Goal: Information Seeking & Learning: Learn about a topic

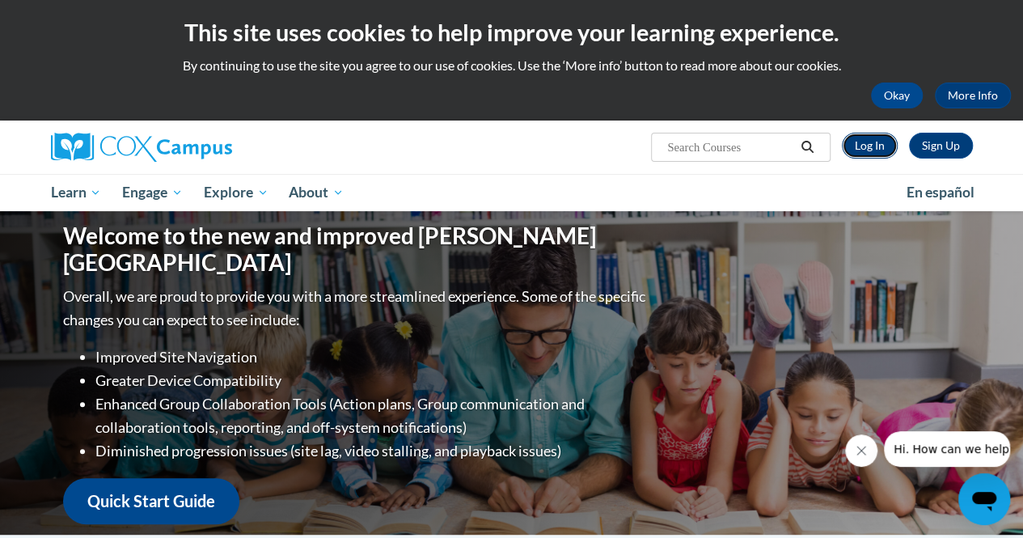
click at [870, 143] on link "Log In" at bounding box center [870, 146] width 56 height 26
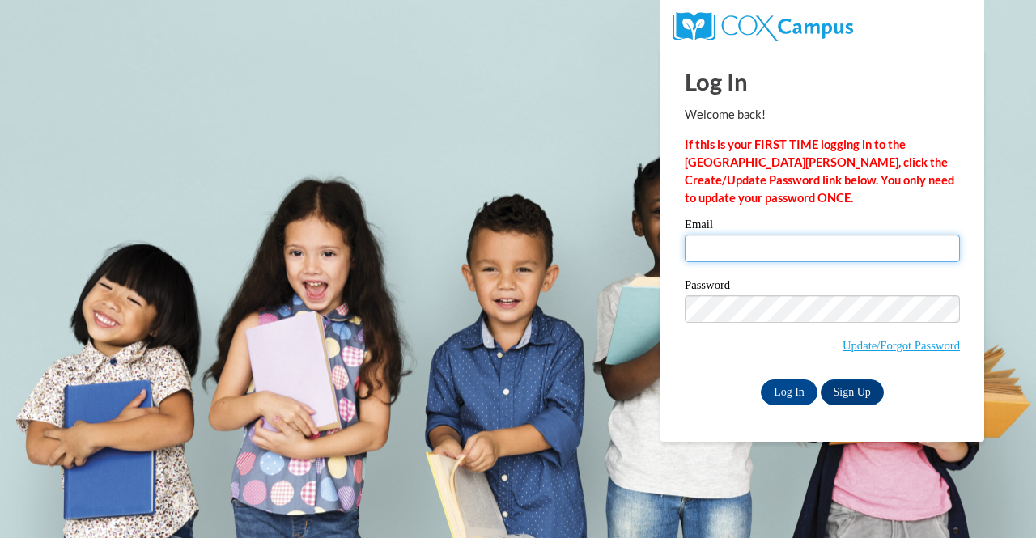
click at [735, 247] on input "Email" at bounding box center [821, 249] width 275 height 28
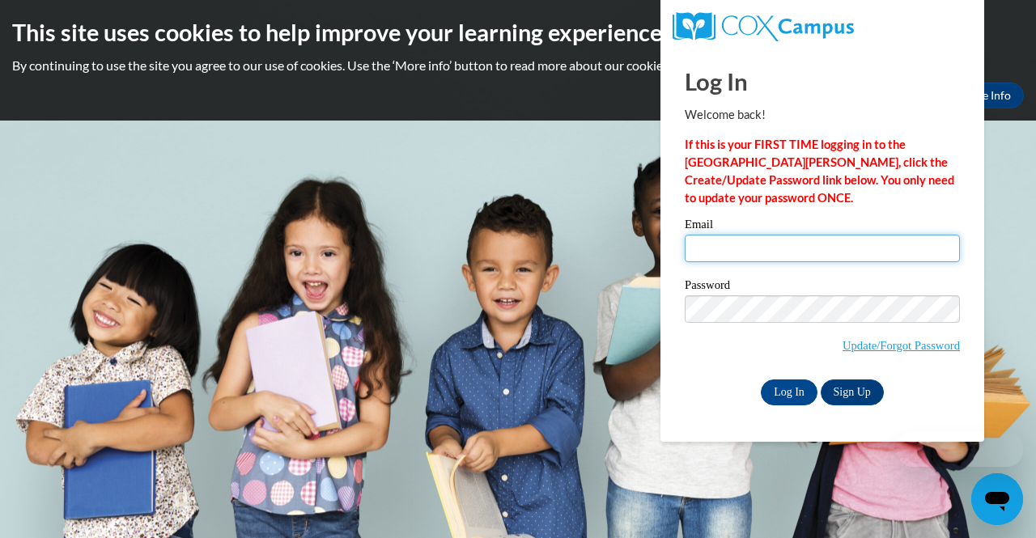
type input "[PERSON_NAME][EMAIL_ADDRESS][DOMAIN_NAME]"
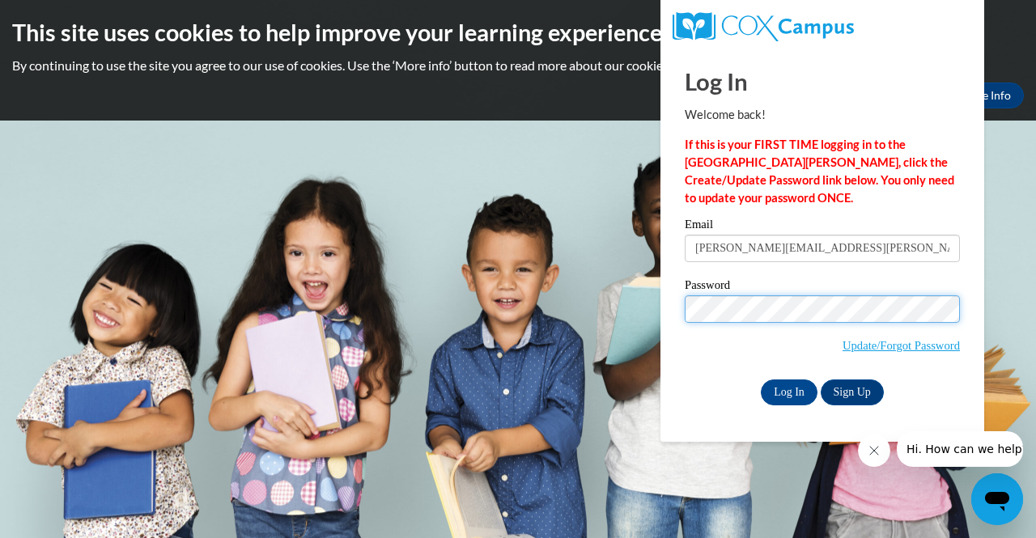
click at [760, 379] on input "Log In" at bounding box center [788, 392] width 57 height 26
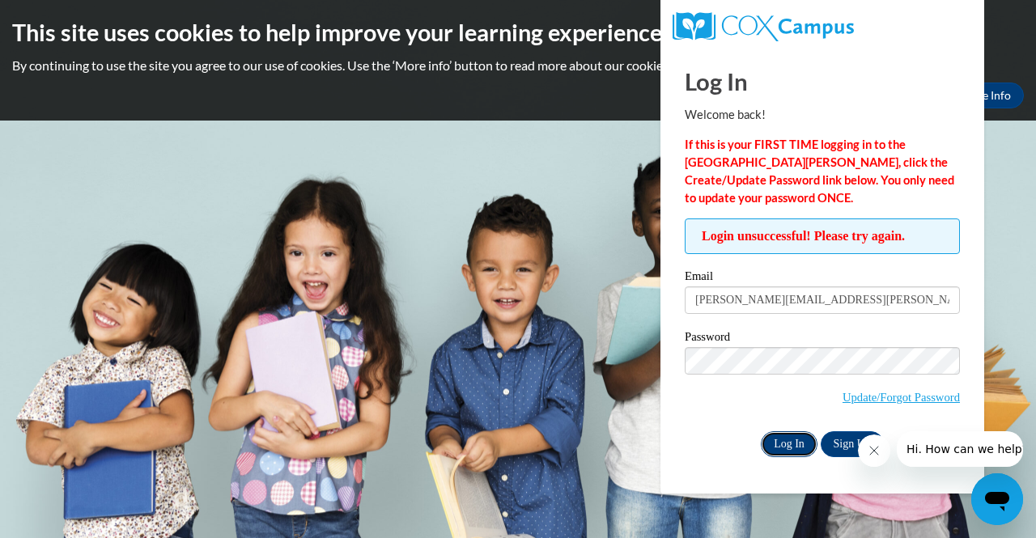
click at [791, 438] on input "Log In" at bounding box center [788, 444] width 57 height 26
click at [591, 213] on body "This site uses cookies to help improve your learning experience. By continuing …" at bounding box center [518, 269] width 1036 height 538
click at [849, 396] on link "Update/Forgot Password" at bounding box center [900, 397] width 117 height 13
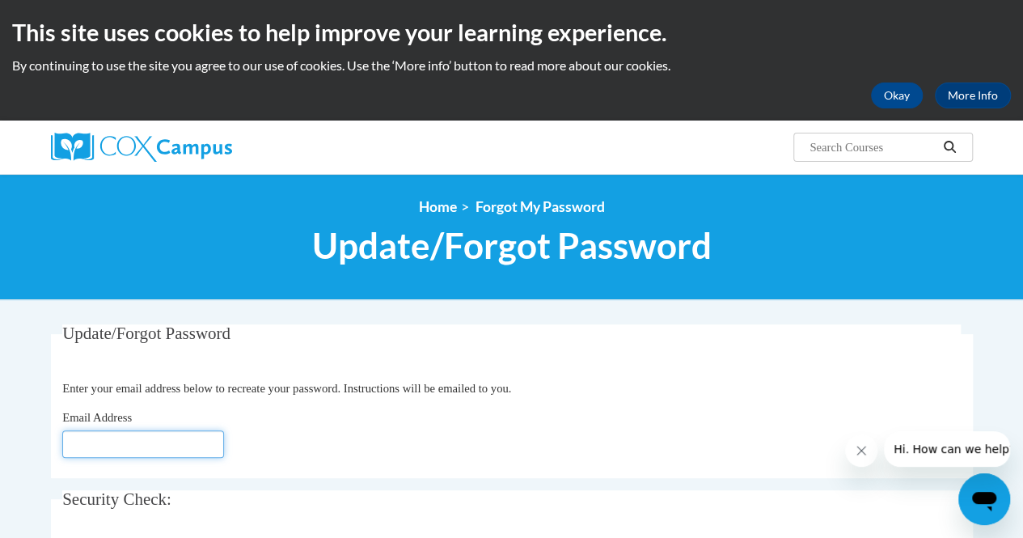
click at [189, 446] on input "Email Address" at bounding box center [143, 444] width 162 height 28
type input "melissa.schroeter@muskegonorway.org"
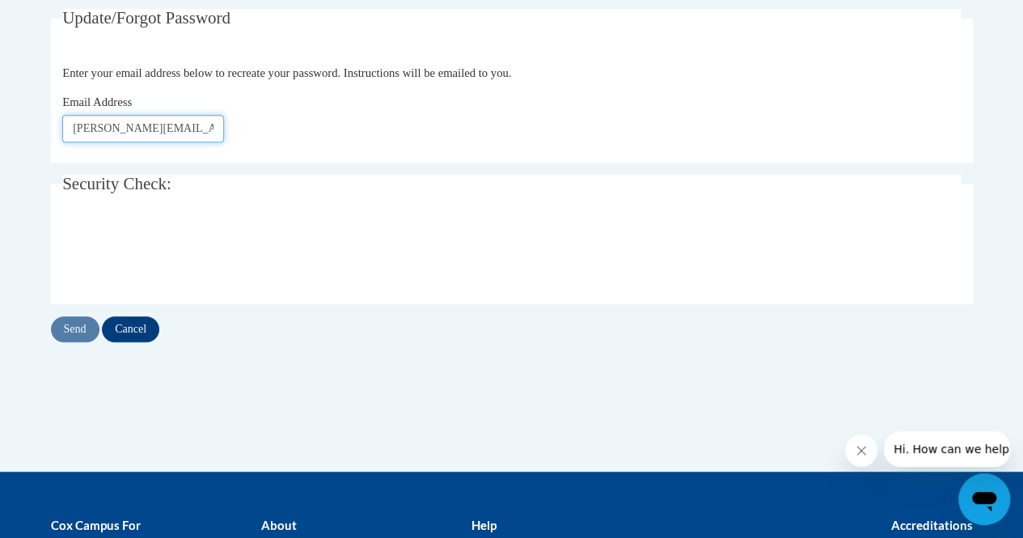
scroll to position [317, 0]
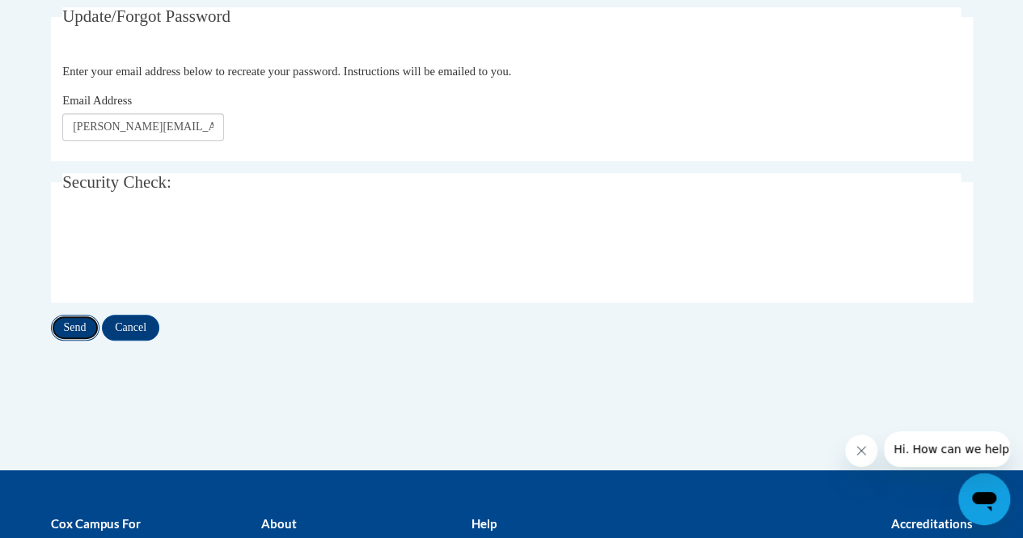
click at [77, 320] on input "Send" at bounding box center [75, 328] width 49 height 26
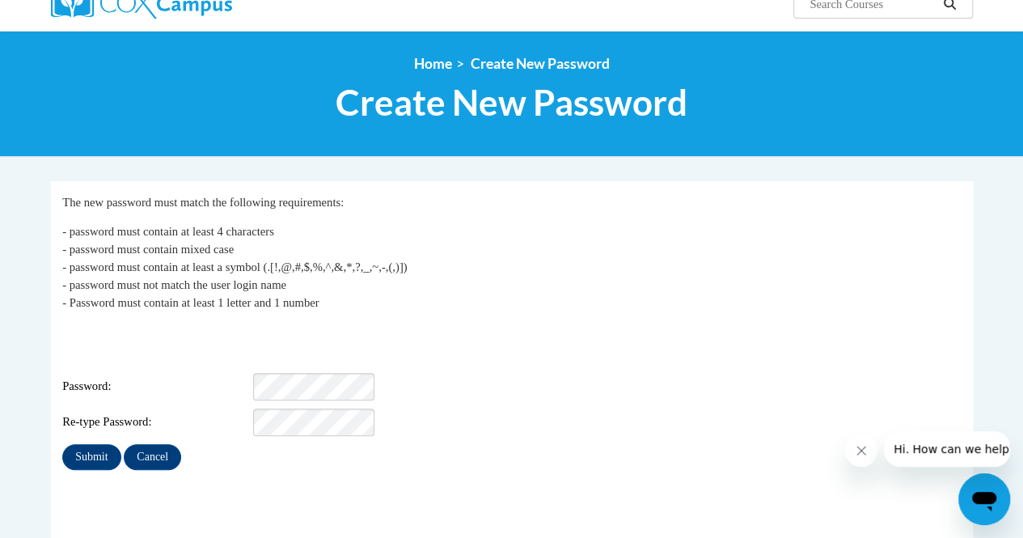
scroll to position [176, 0]
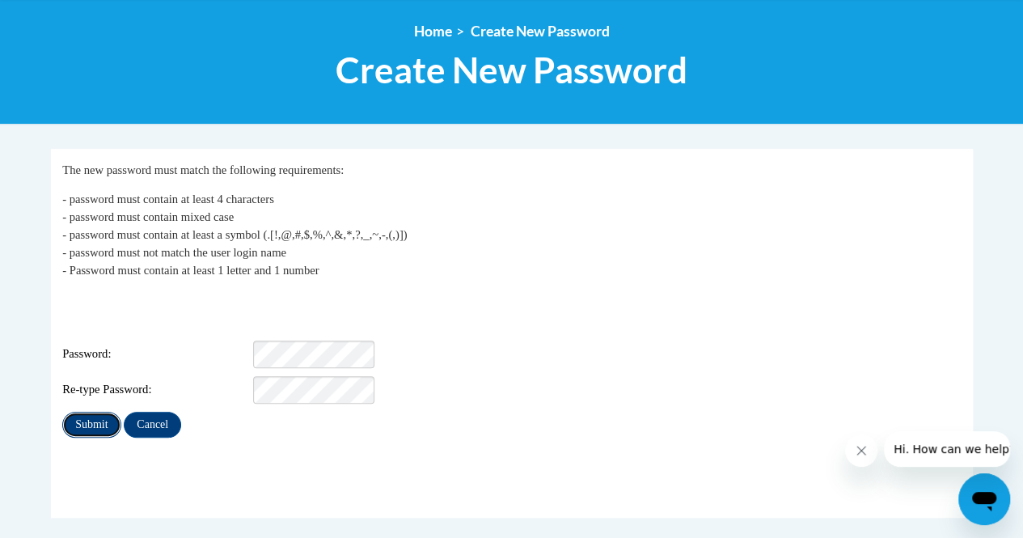
click at [89, 412] on input "Submit" at bounding box center [91, 425] width 58 height 26
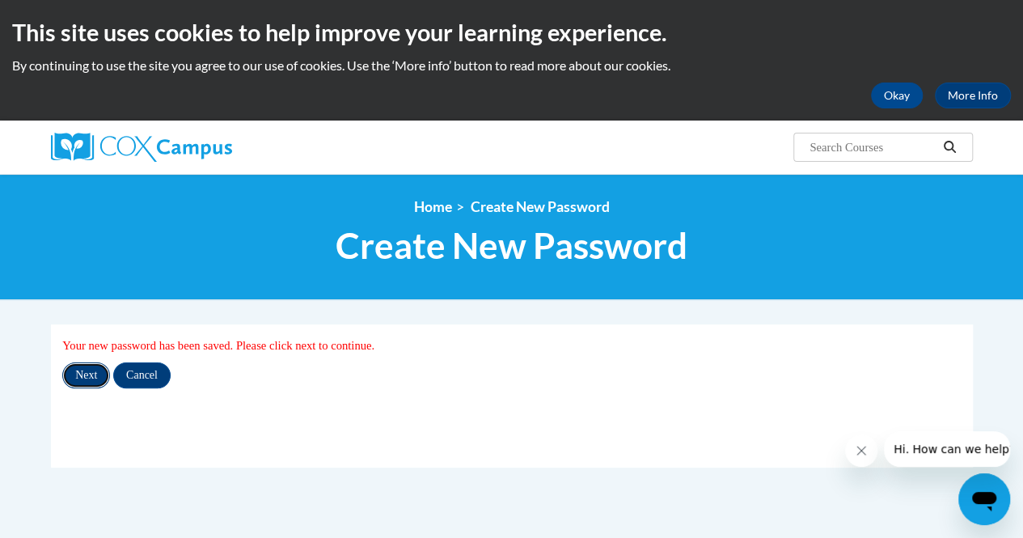
click at [83, 370] on input "Next" at bounding box center [86, 375] width 48 height 26
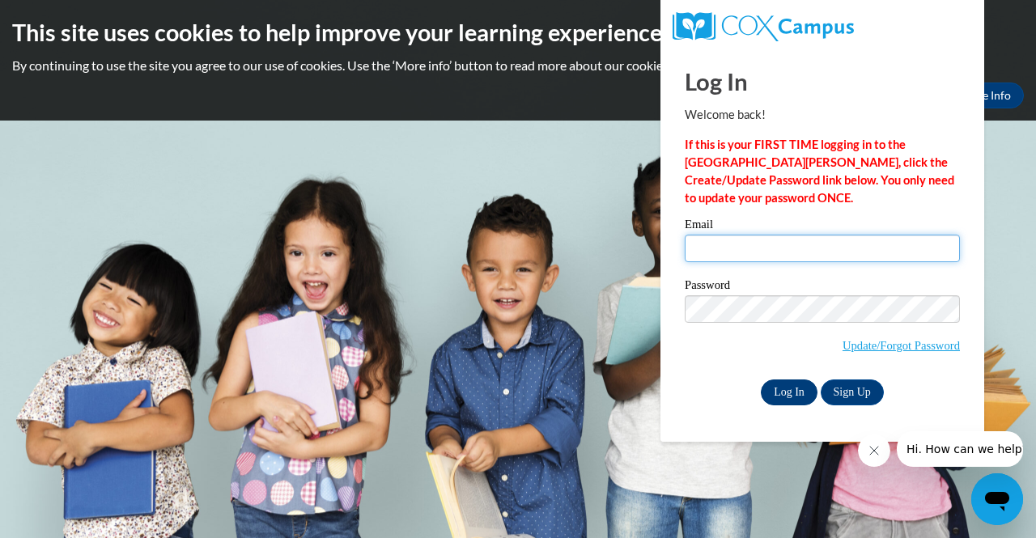
type input "[PERSON_NAME][EMAIL_ADDRESS][PERSON_NAME][DOMAIN_NAME]"
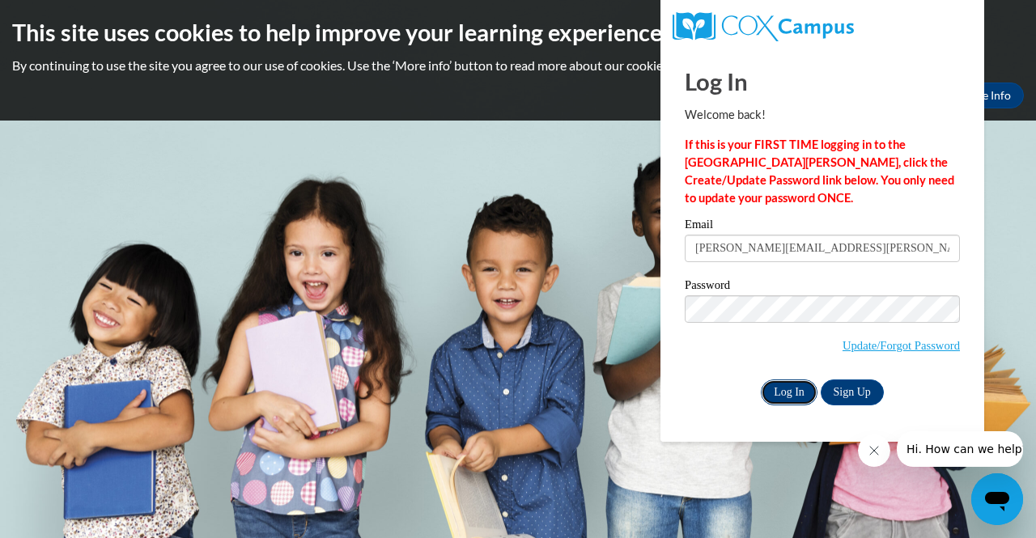
click at [790, 392] on input "Log In" at bounding box center [788, 392] width 57 height 26
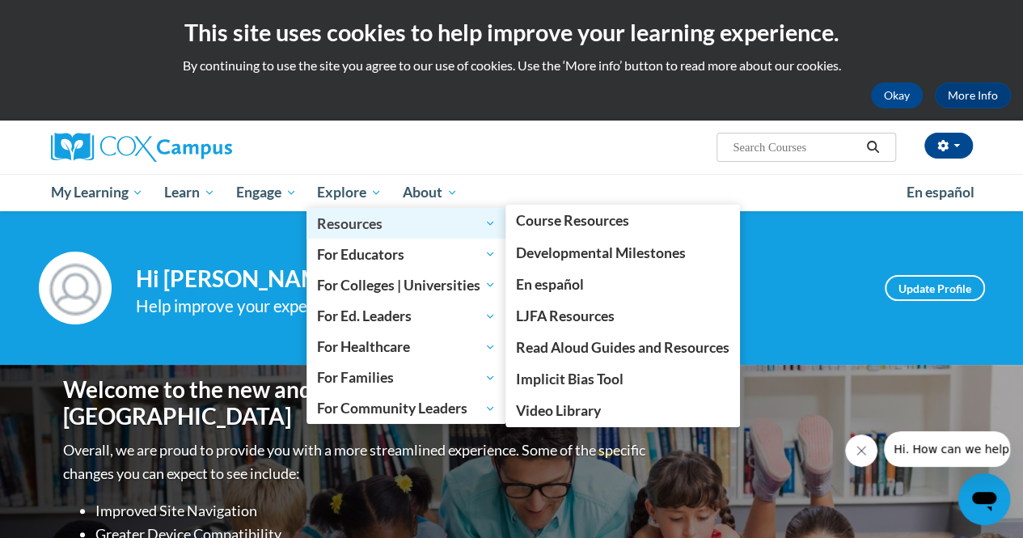
click at [371, 227] on span "Resources" at bounding box center [406, 223] width 179 height 19
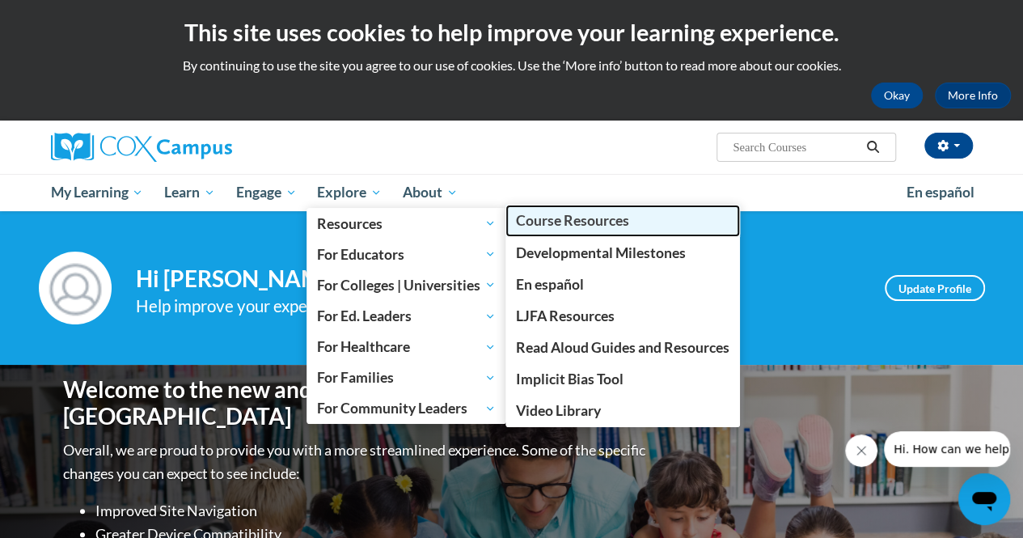
click at [574, 221] on span "Course Resources" at bounding box center [572, 220] width 113 height 17
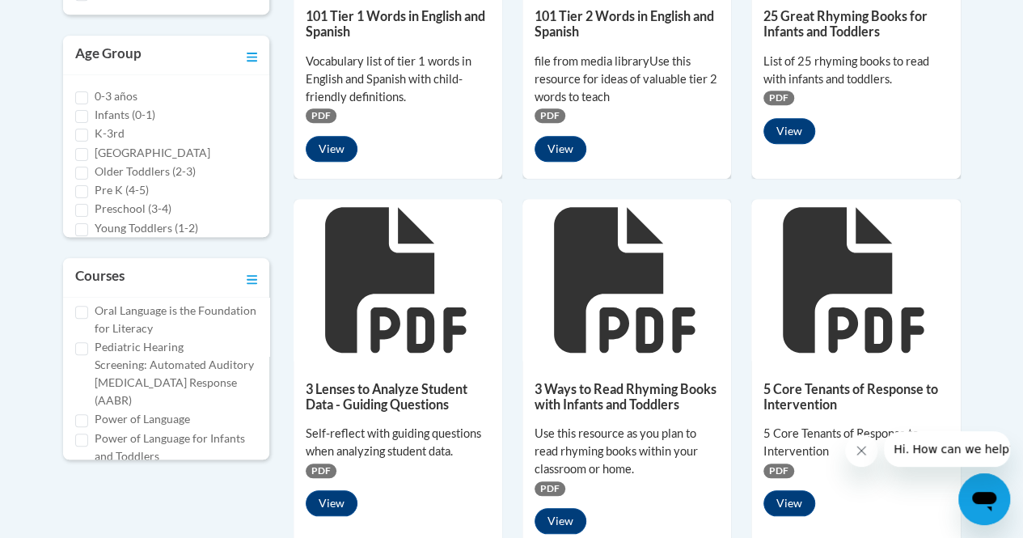
scroll to position [532, 0]
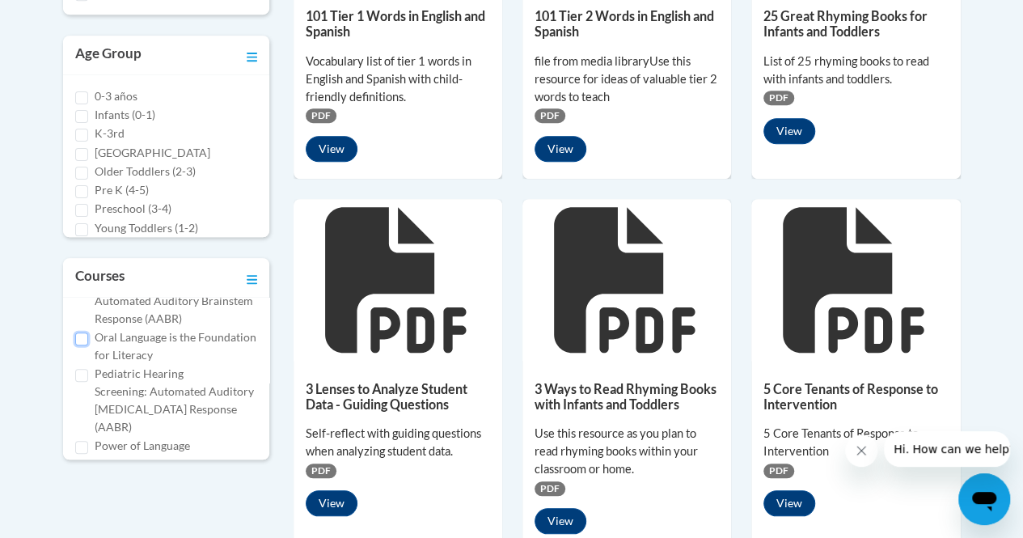
click at [86, 345] on input "Oral Language is the Foundation for Literacy" at bounding box center [81, 338] width 13 height 13
checkbox input "true"
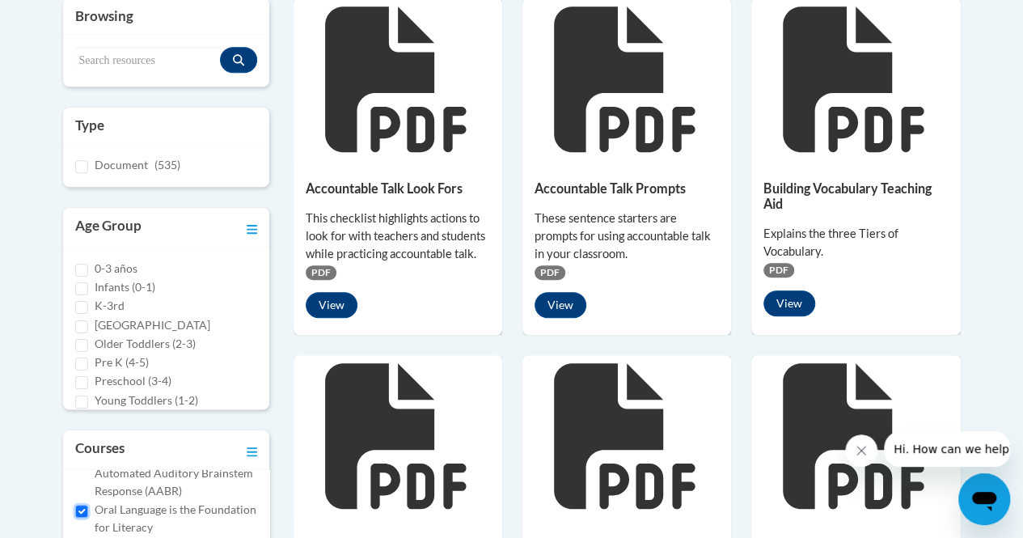
scroll to position [385, 0]
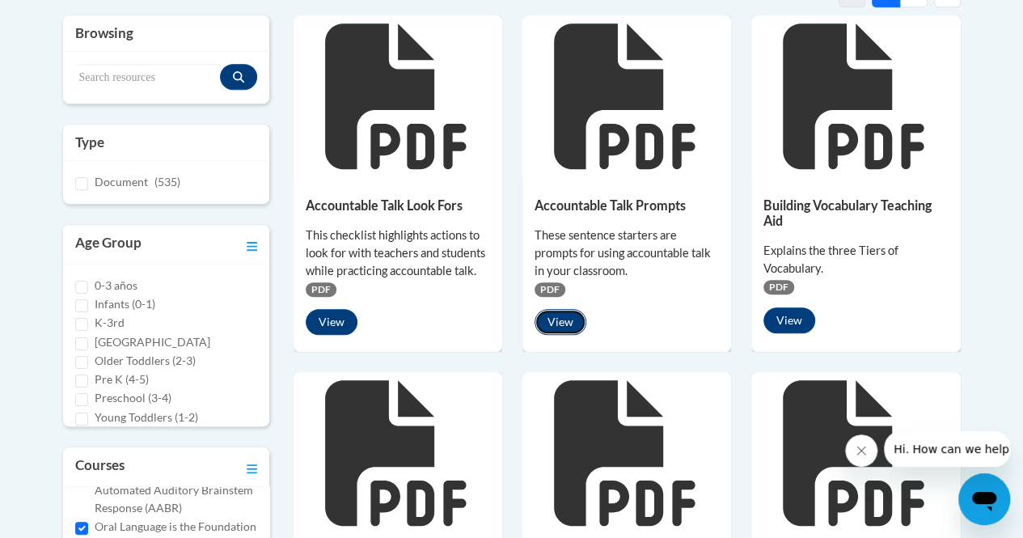
click at [570, 317] on button "View" at bounding box center [561, 322] width 52 height 26
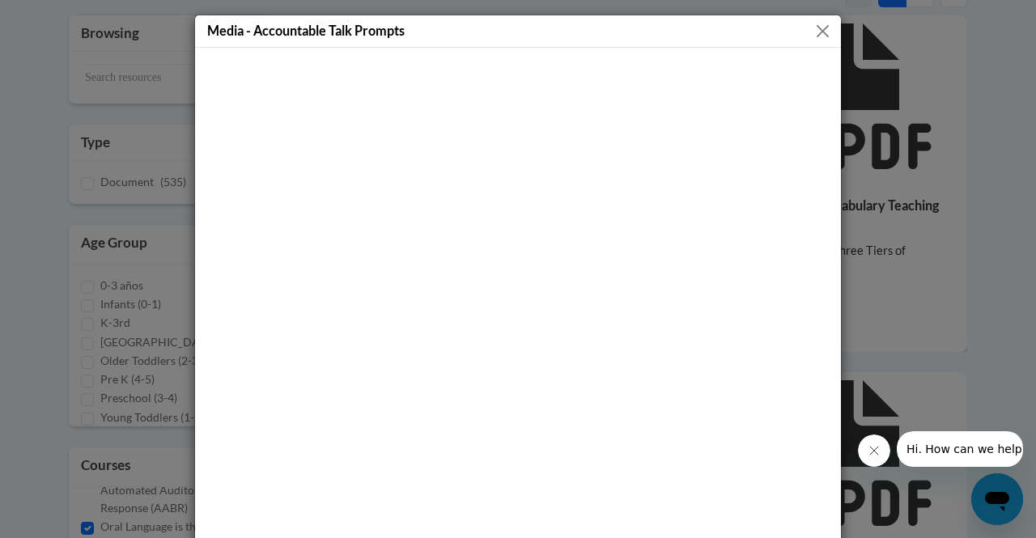
click at [815, 28] on button "Close" at bounding box center [822, 31] width 20 height 20
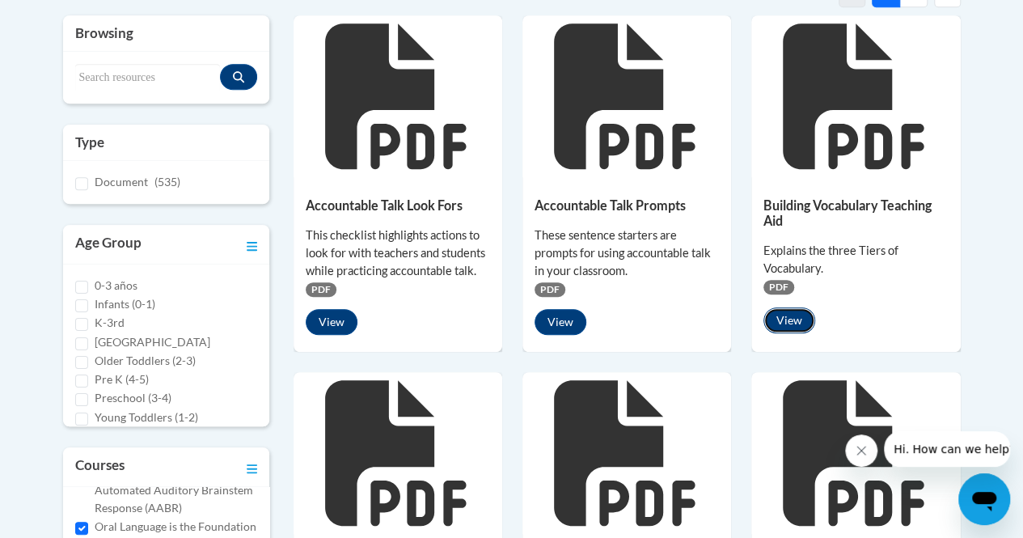
click at [784, 317] on button "View" at bounding box center [790, 320] width 52 height 26
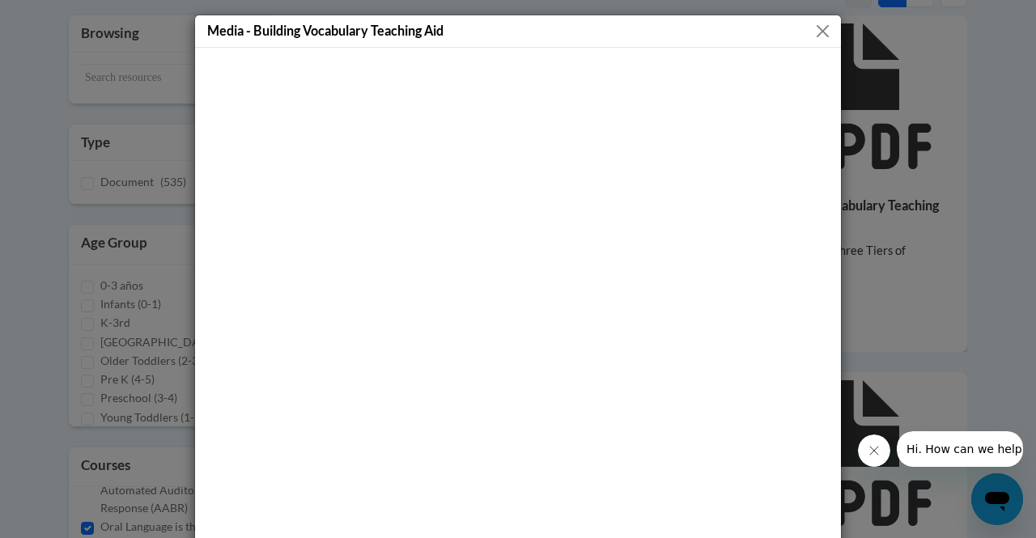
click at [812, 31] on button "Close" at bounding box center [822, 31] width 20 height 20
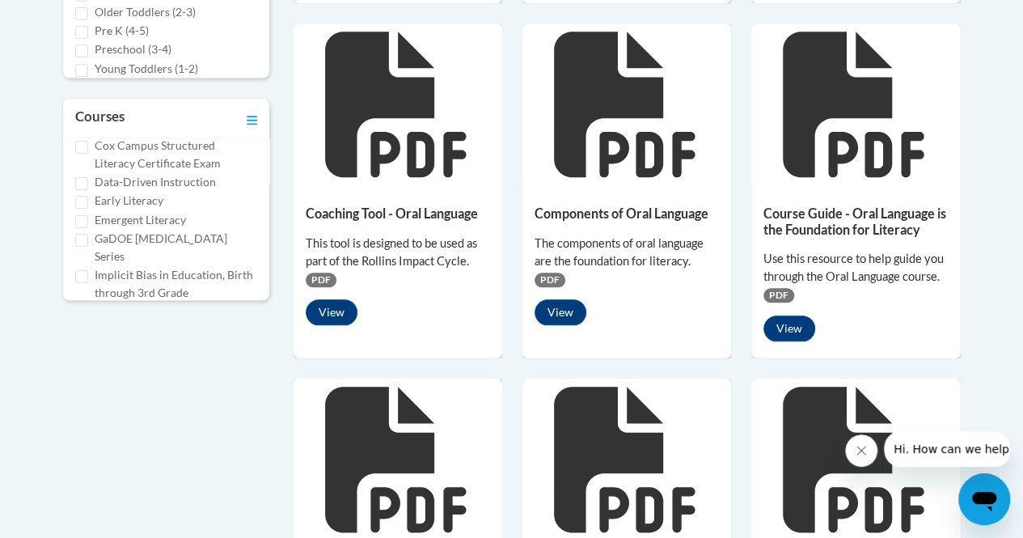
scroll to position [150, 0]
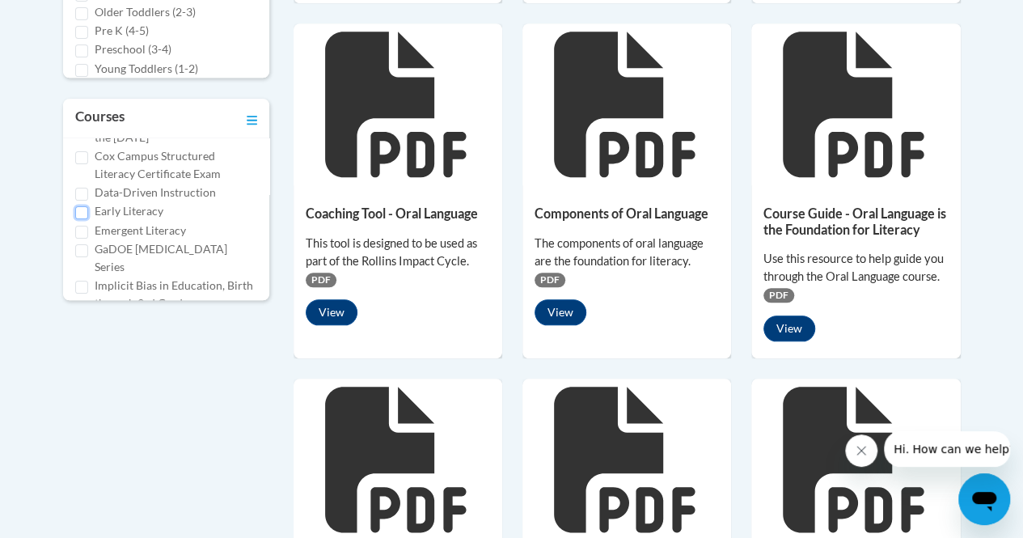
click at [85, 219] on input "Early Literacy" at bounding box center [81, 212] width 13 height 13
checkbox input "true"
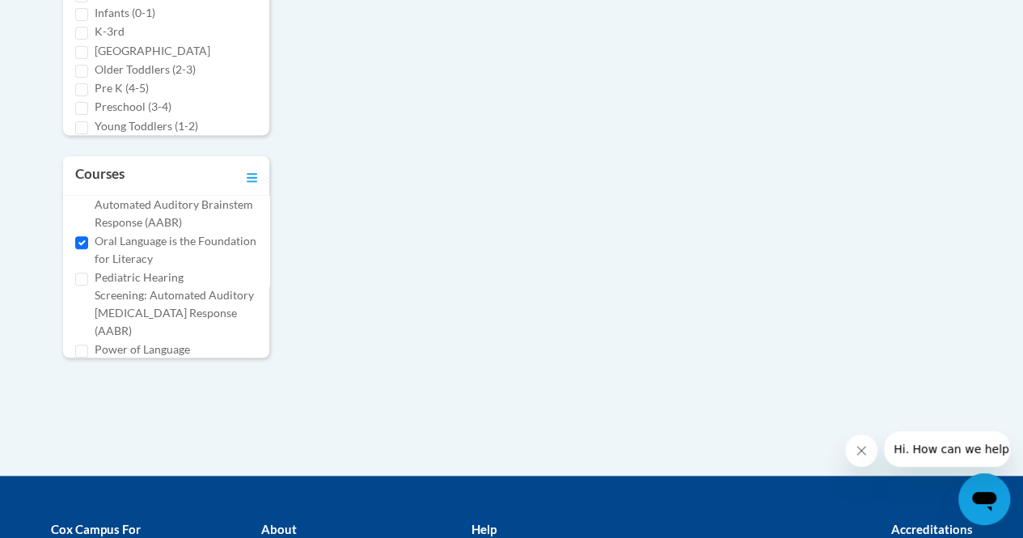
scroll to position [521, 0]
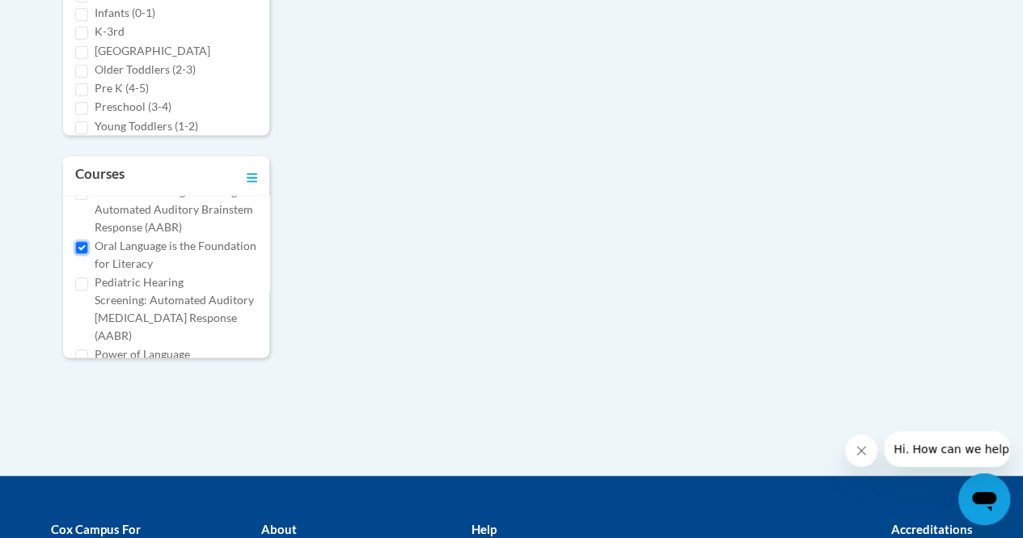
click at [82, 254] on input "Oral Language is the Foundation for Literacy" at bounding box center [81, 247] width 13 height 13
checkbox input "false"
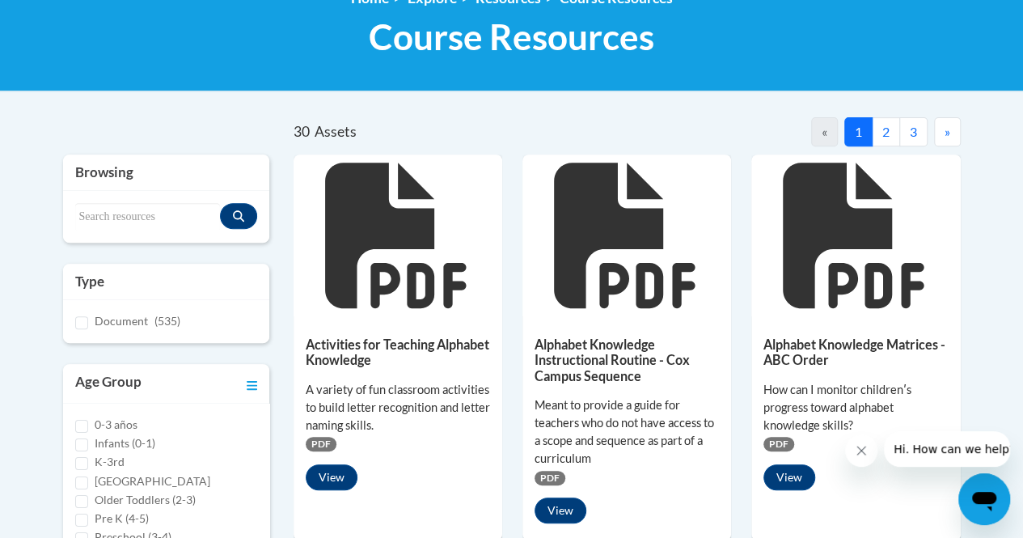
scroll to position [309, 0]
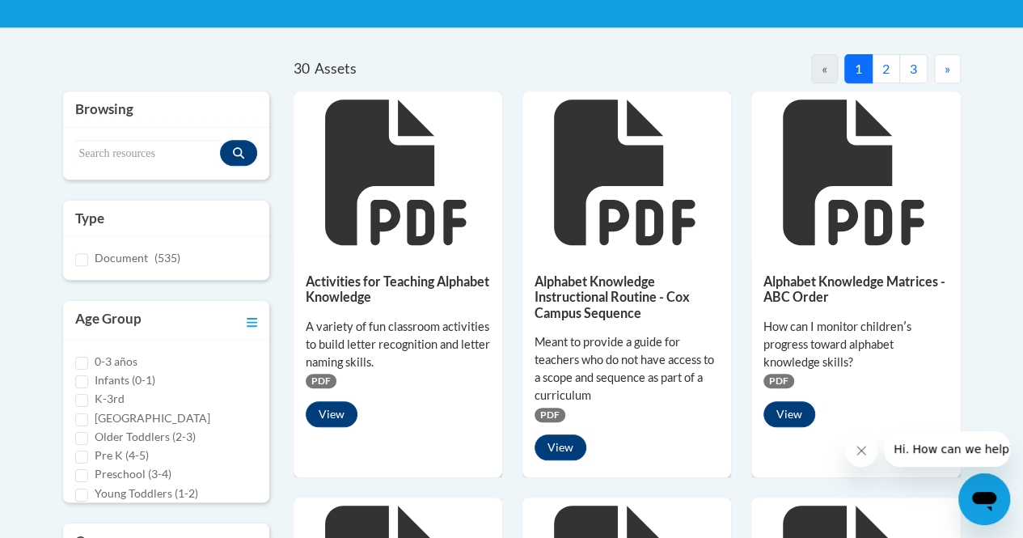
click at [952, 57] on button "»" at bounding box center [947, 68] width 27 height 29
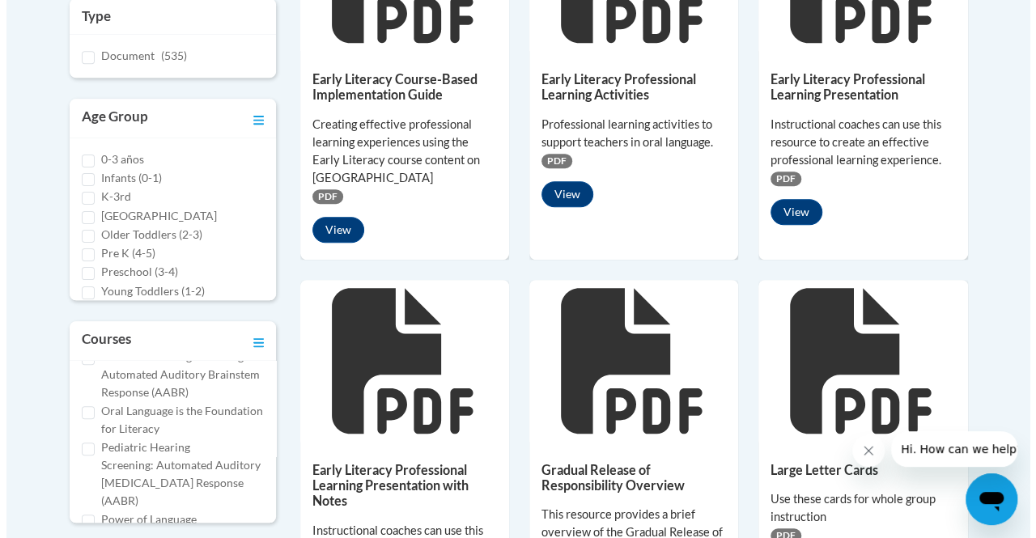
scroll to position [558, 0]
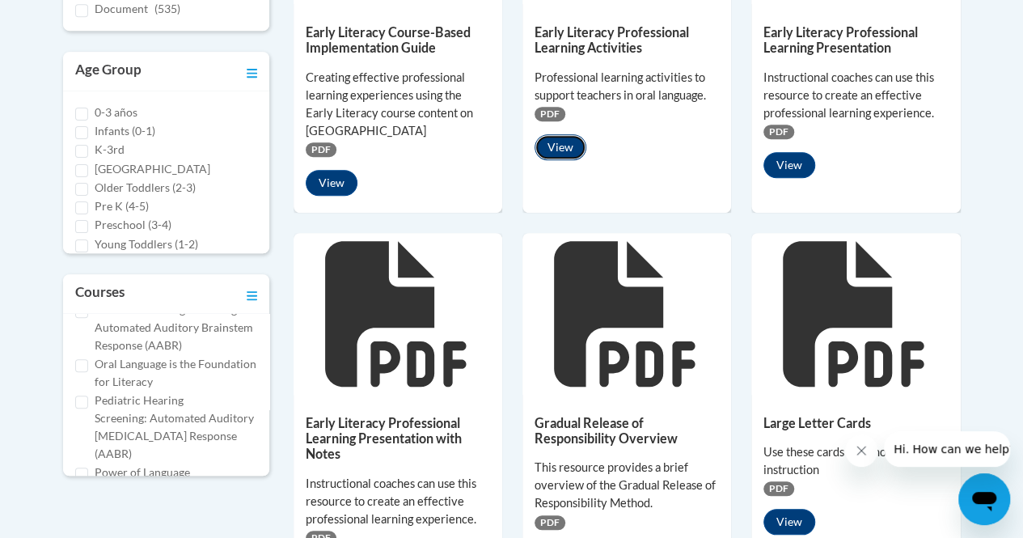
click at [563, 146] on button "View" at bounding box center [561, 147] width 52 height 26
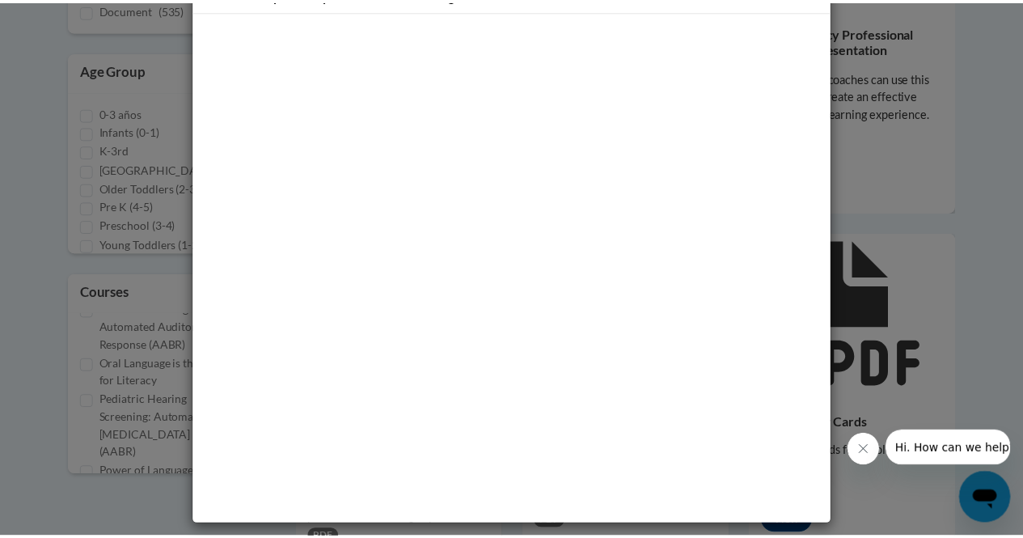
scroll to position [0, 0]
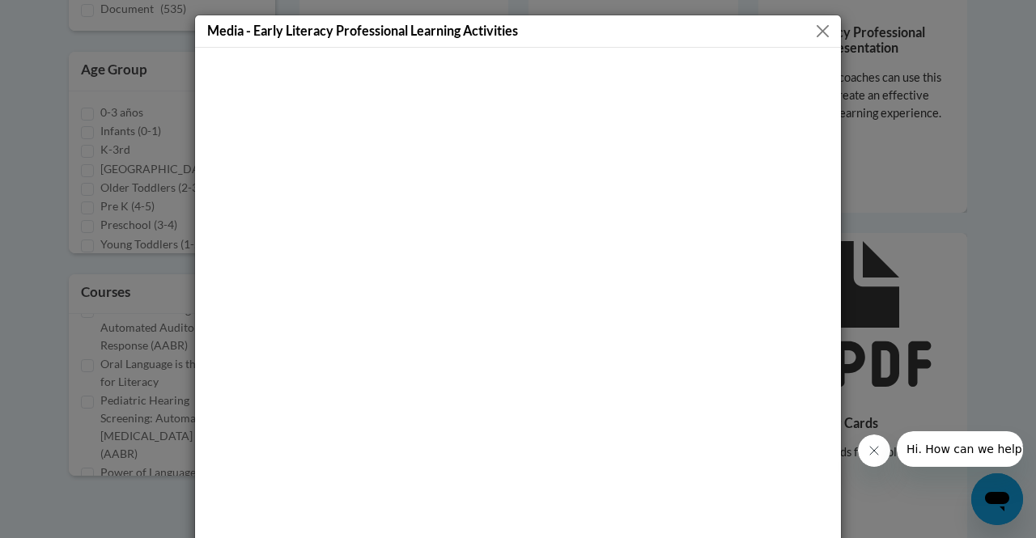
click at [819, 30] on button "Close" at bounding box center [822, 31] width 20 height 20
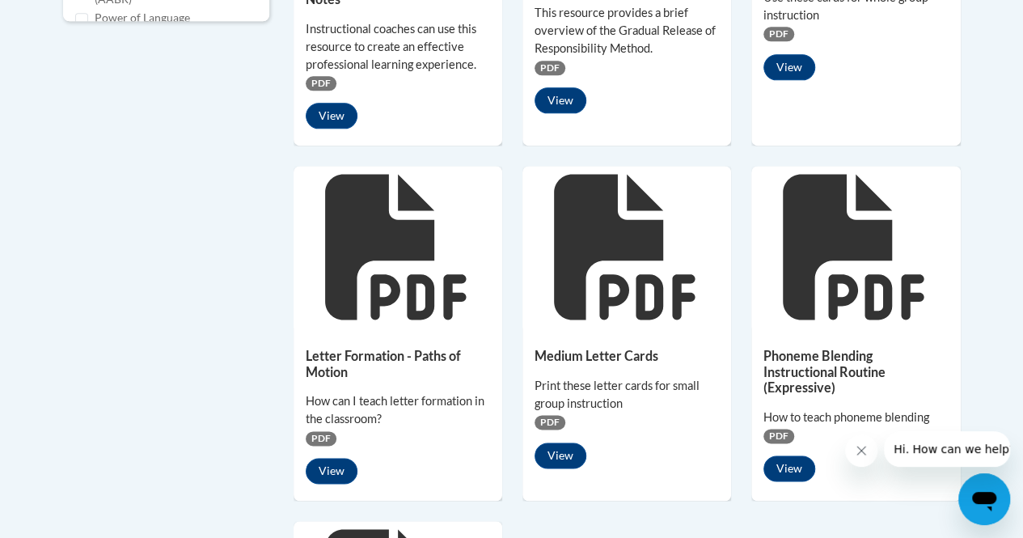
scroll to position [1061, 0]
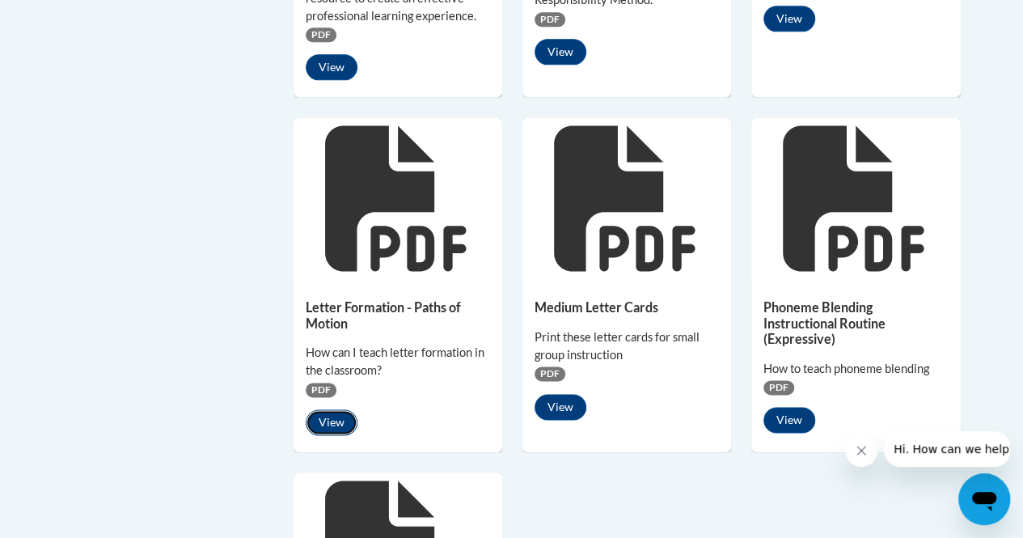
click at [319, 421] on button "View" at bounding box center [332, 422] width 52 height 26
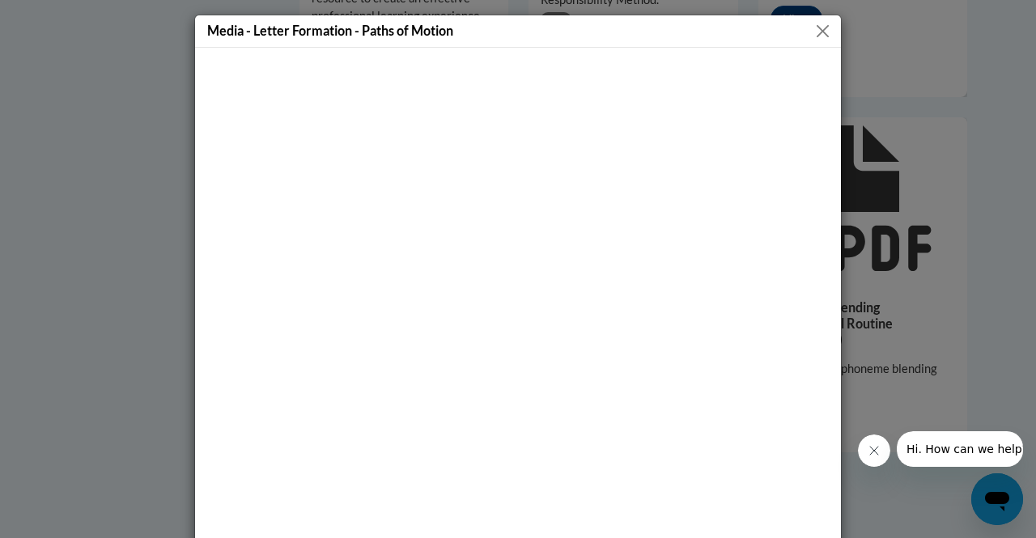
click at [819, 24] on button "Close" at bounding box center [822, 31] width 20 height 20
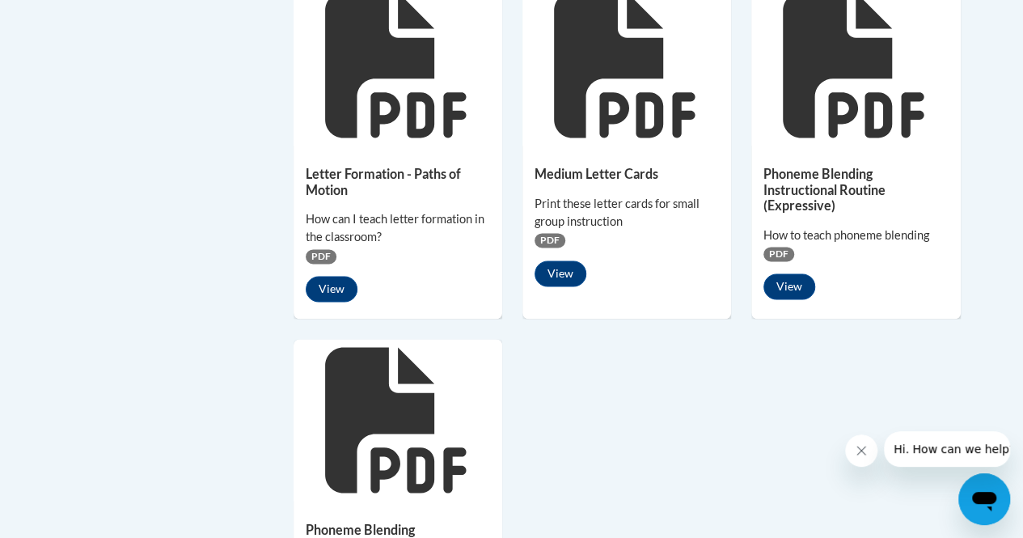
scroll to position [1197, 0]
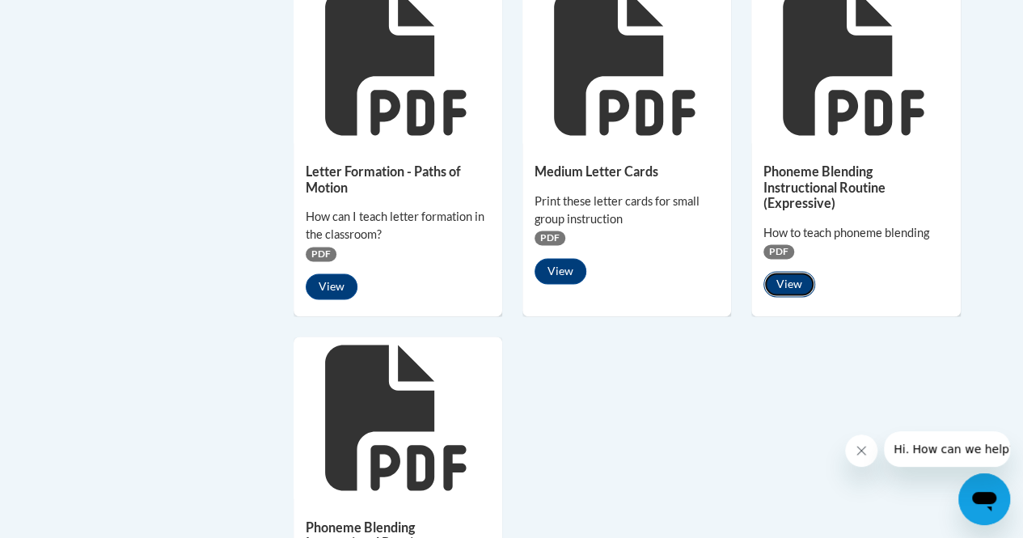
click at [789, 275] on button "View" at bounding box center [790, 284] width 52 height 26
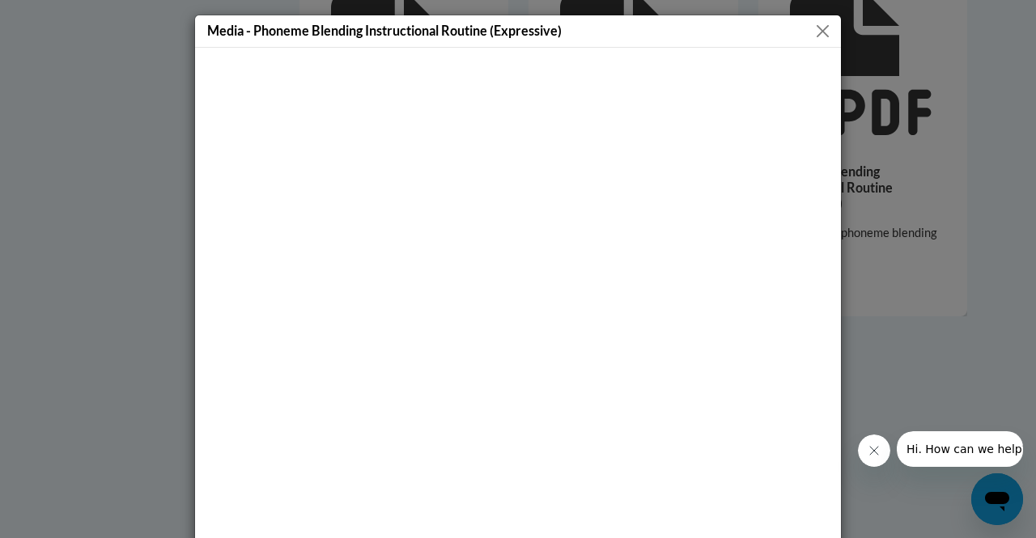
click at [815, 21] on button "Close" at bounding box center [822, 31] width 20 height 20
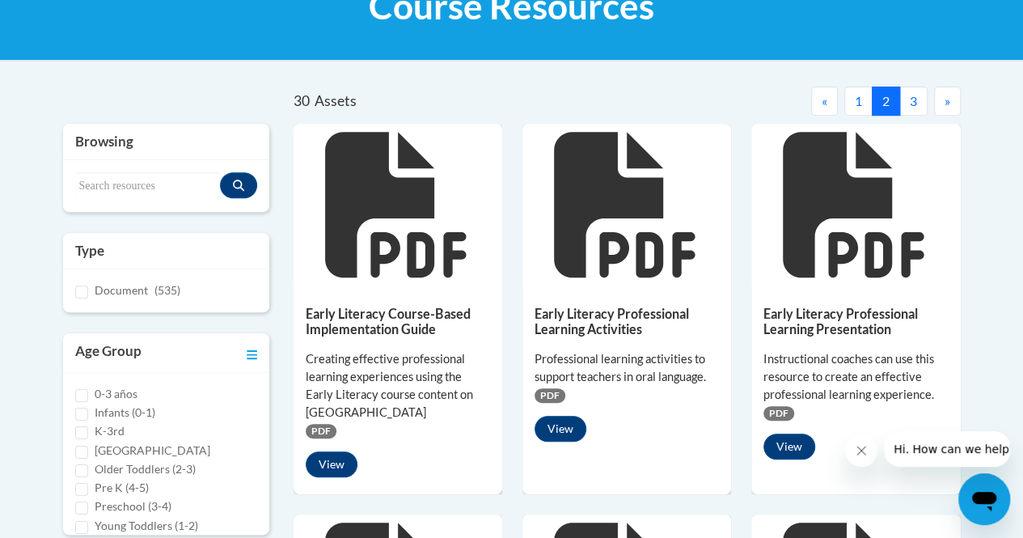
scroll to position [0, 0]
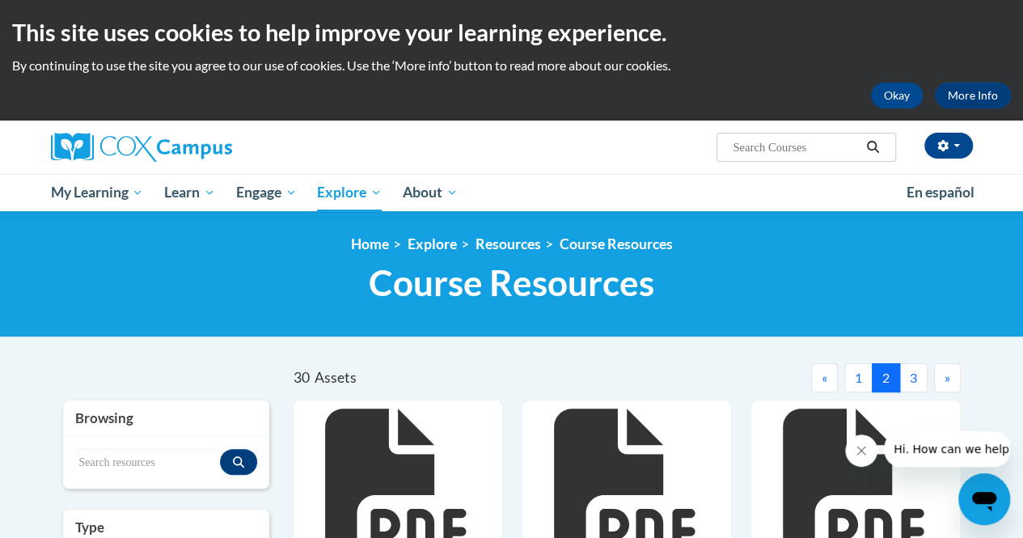
click at [950, 376] on button "»" at bounding box center [947, 377] width 27 height 29
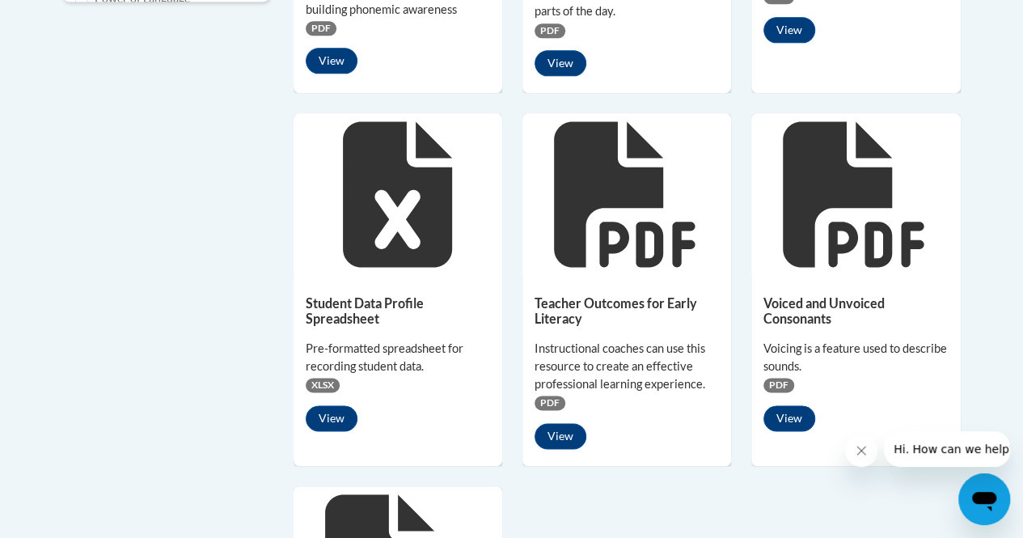
scroll to position [1060, 0]
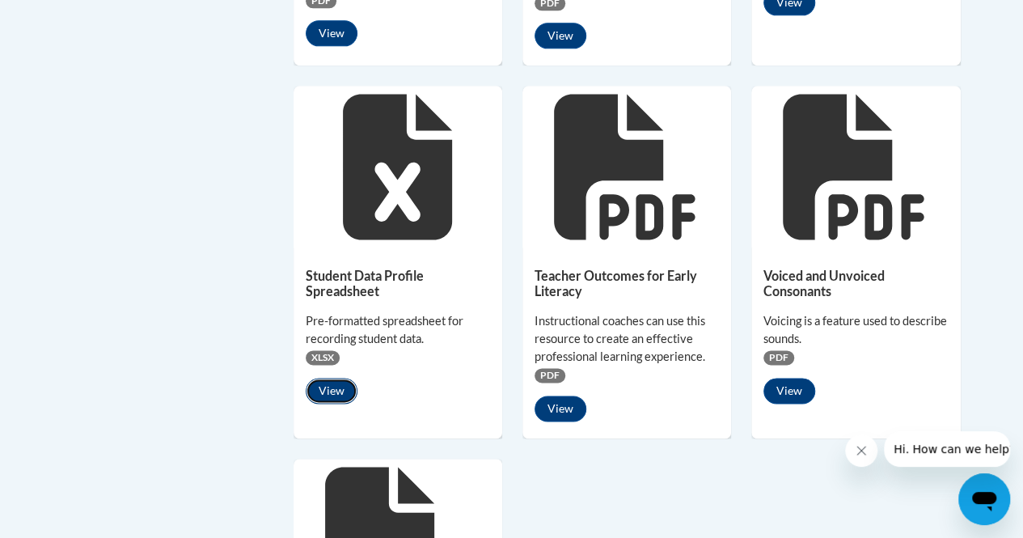
click at [333, 380] on button "View" at bounding box center [332, 391] width 52 height 26
click at [343, 391] on button "View" at bounding box center [332, 391] width 52 height 26
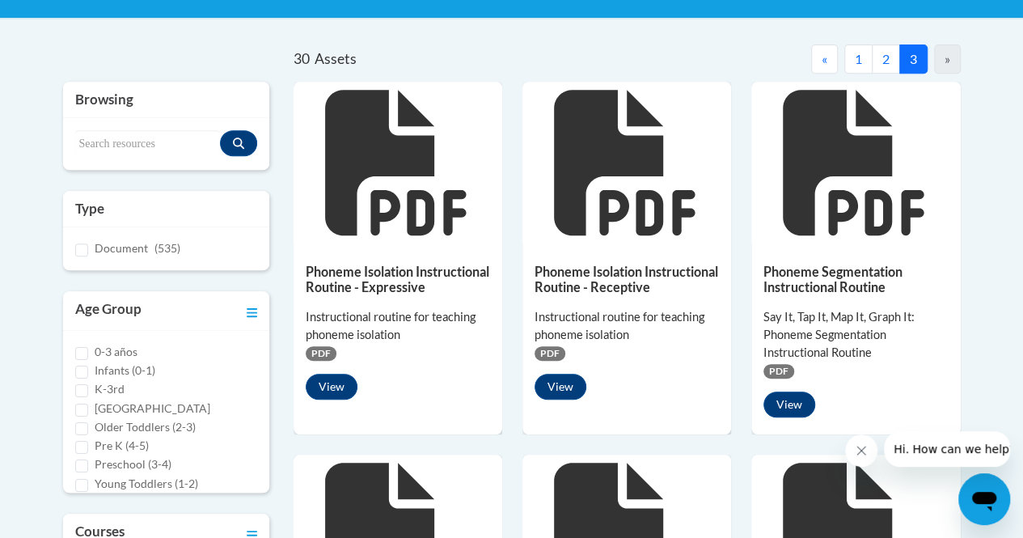
scroll to position [522, 0]
